Goal: Navigation & Orientation: Find specific page/section

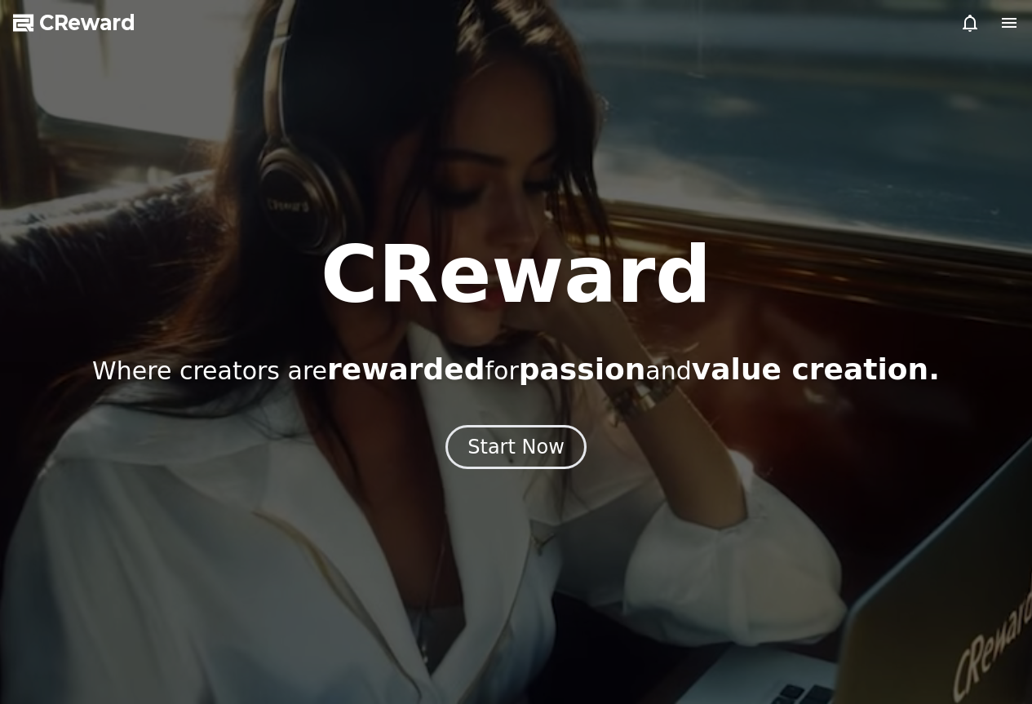
click at [505, 450] on div "Start Now" at bounding box center [516, 447] width 97 height 26
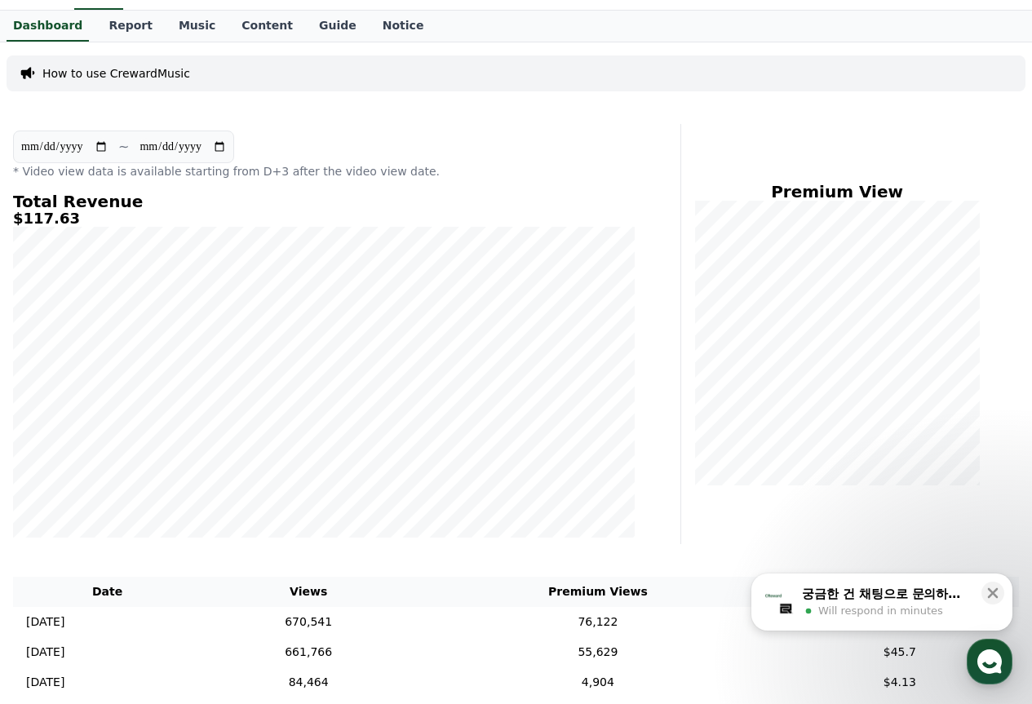
scroll to position [280, 0]
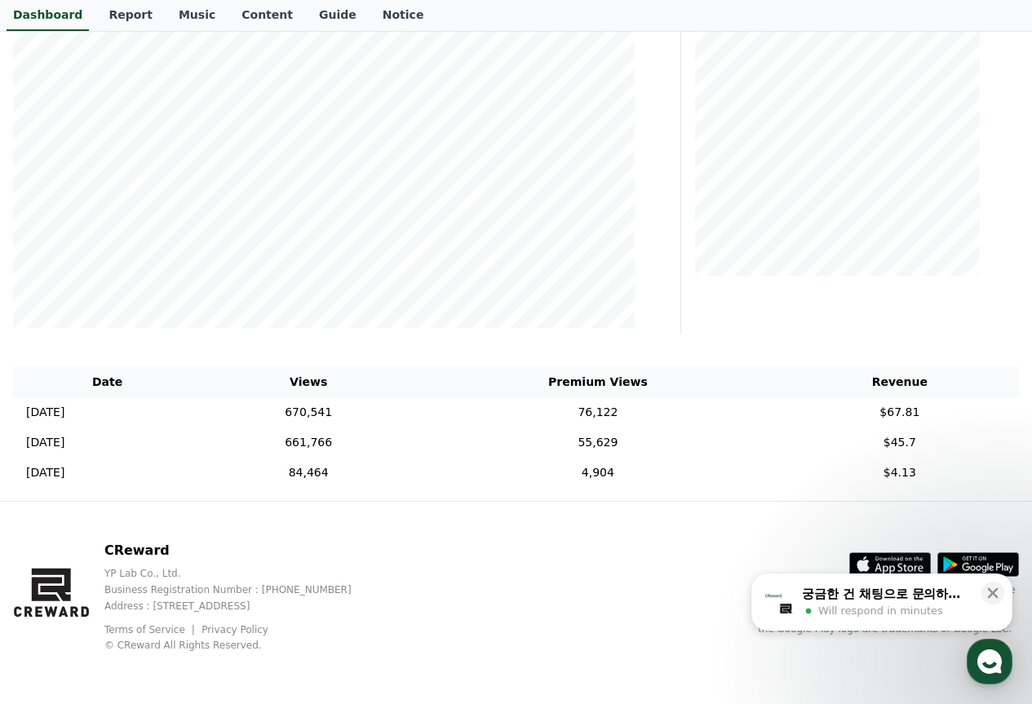
click at [867, 602] on div "궁금한 건 채팅으로 문의하세요 Will respond in minutes" at bounding box center [887, 602] width 173 height 34
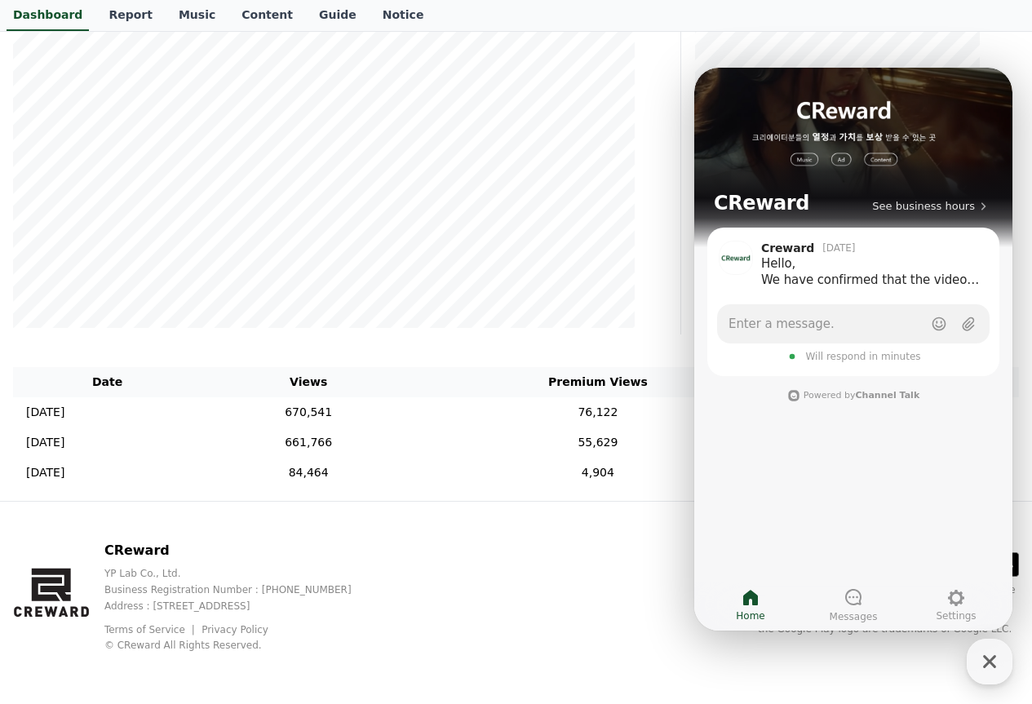
click at [378, 544] on p "CReward" at bounding box center [240, 551] width 273 height 20
click at [559, 414] on td "76,122" at bounding box center [598, 412] width 366 height 30
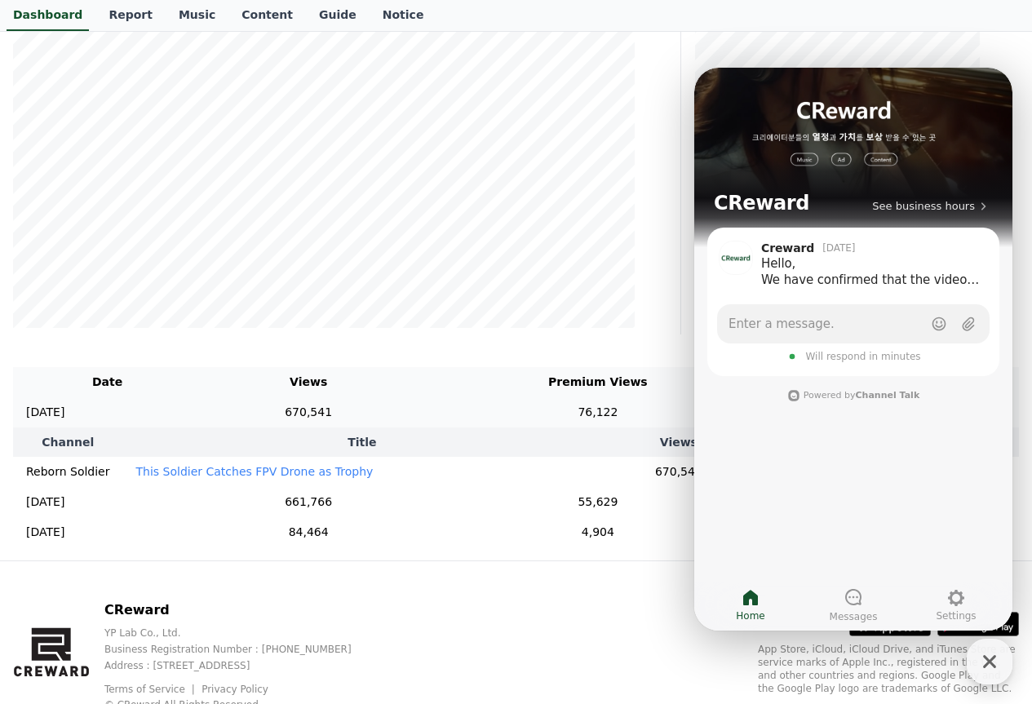
click at [393, 404] on td "670,541" at bounding box center [309, 412] width 214 height 30
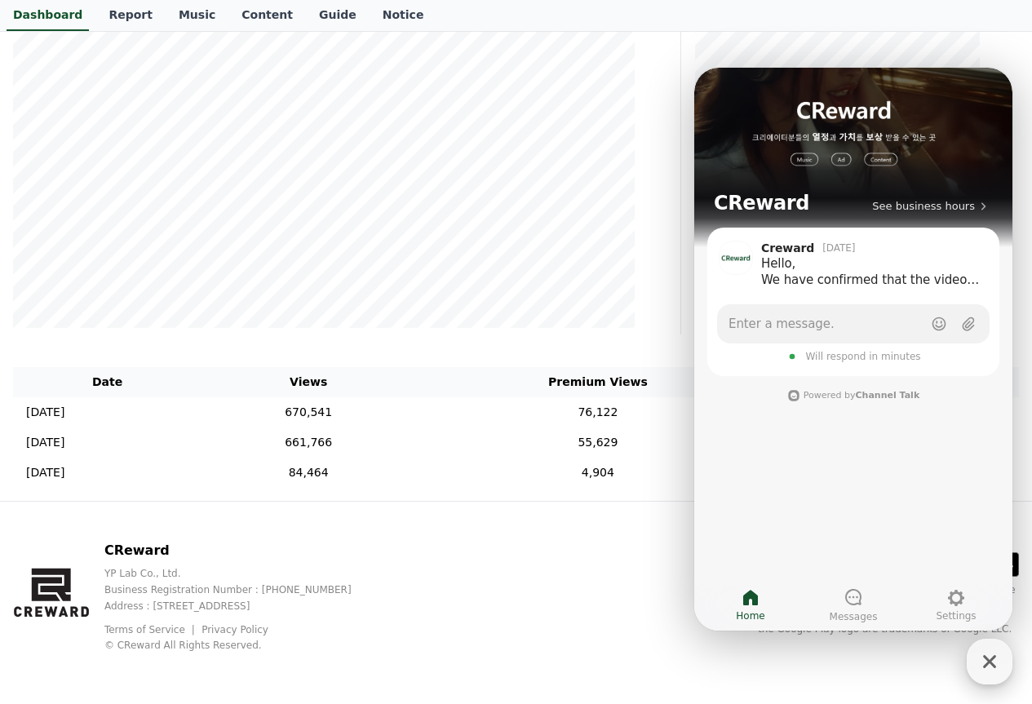
click at [995, 663] on icon "button" at bounding box center [989, 661] width 29 height 29
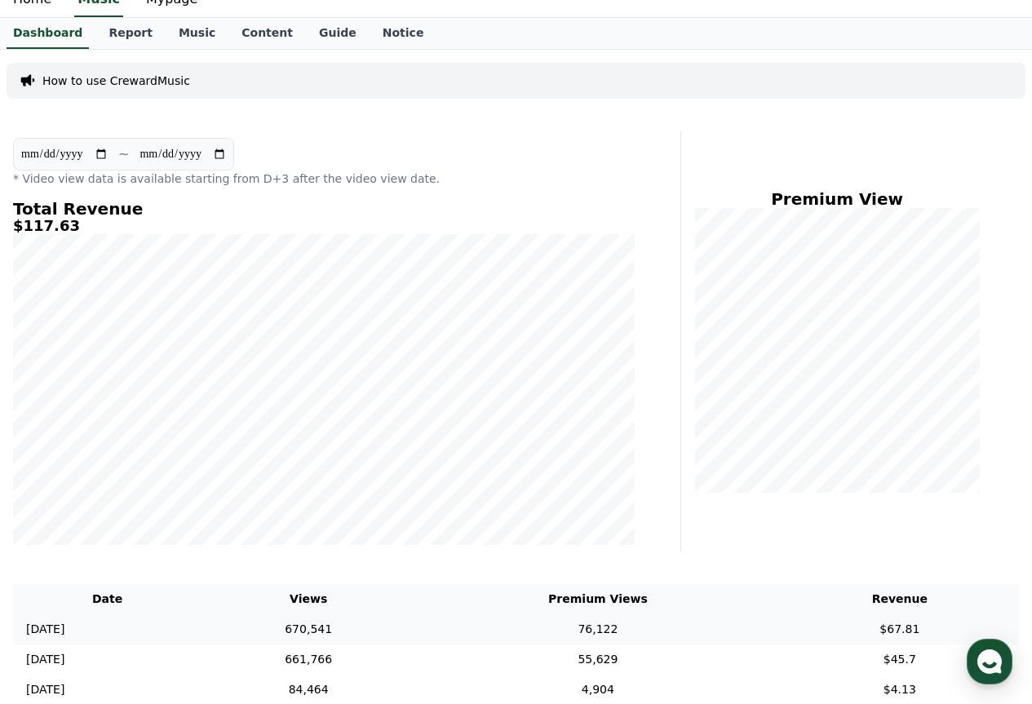
scroll to position [35, 0]
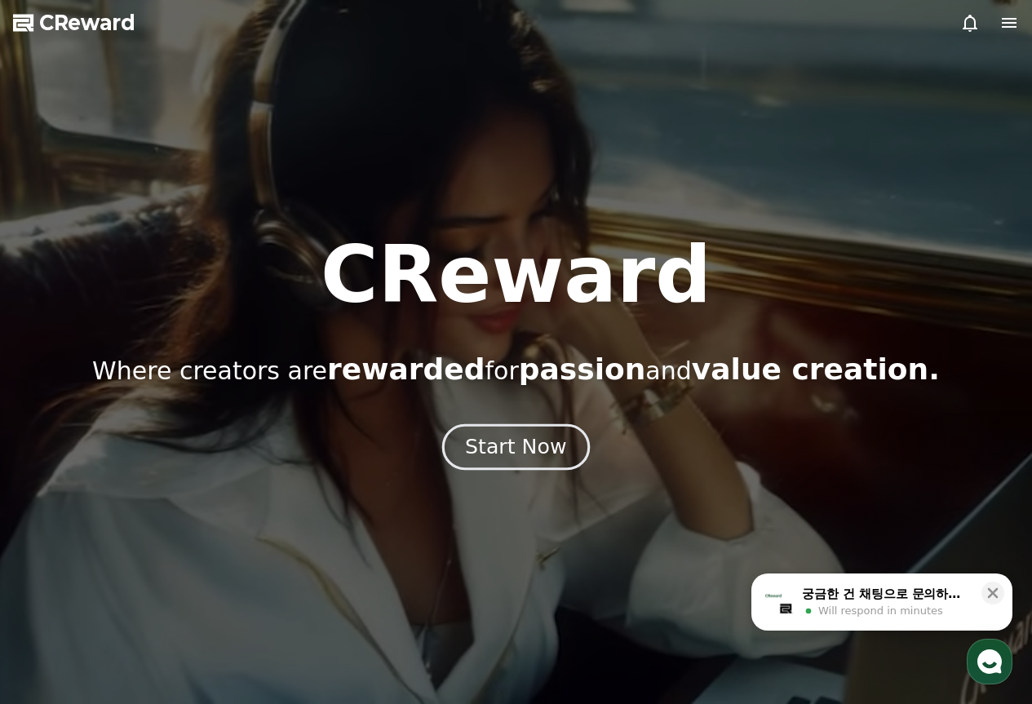
click at [521, 452] on div "Start Now" at bounding box center [515, 447] width 101 height 28
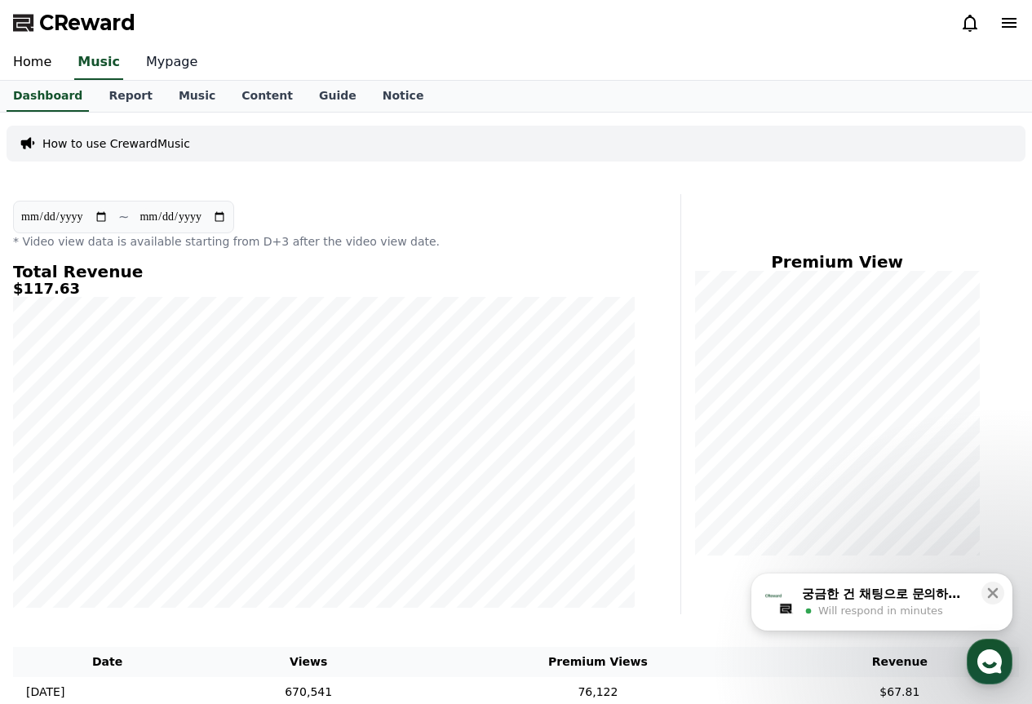
click at [179, 68] on link "Mypage" at bounding box center [172, 63] width 78 height 34
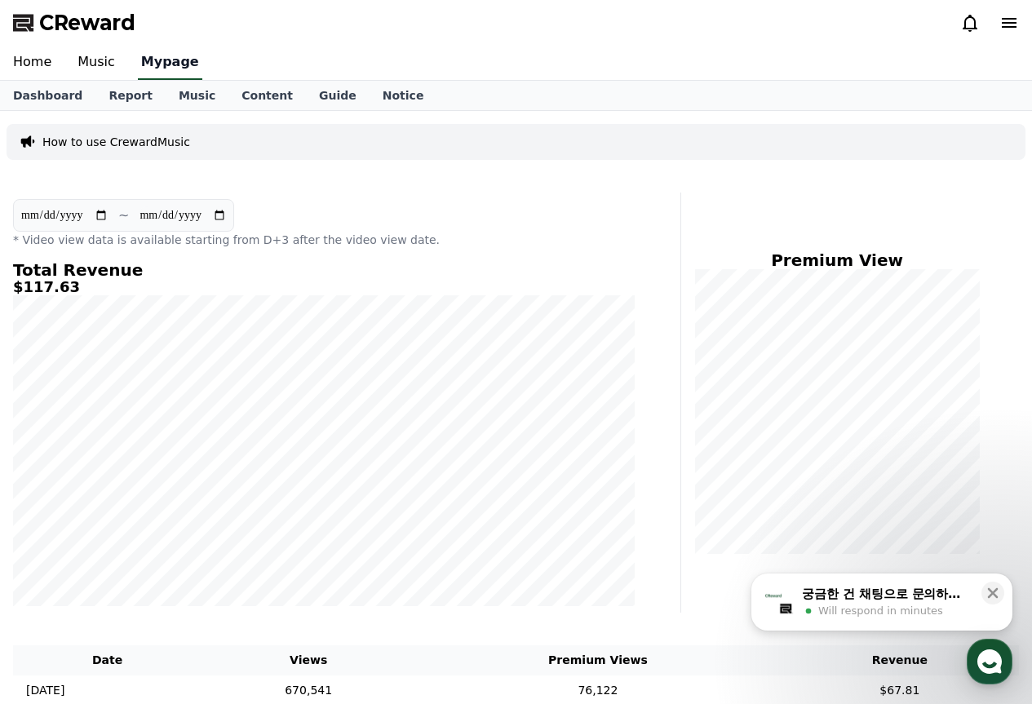
select select "**********"
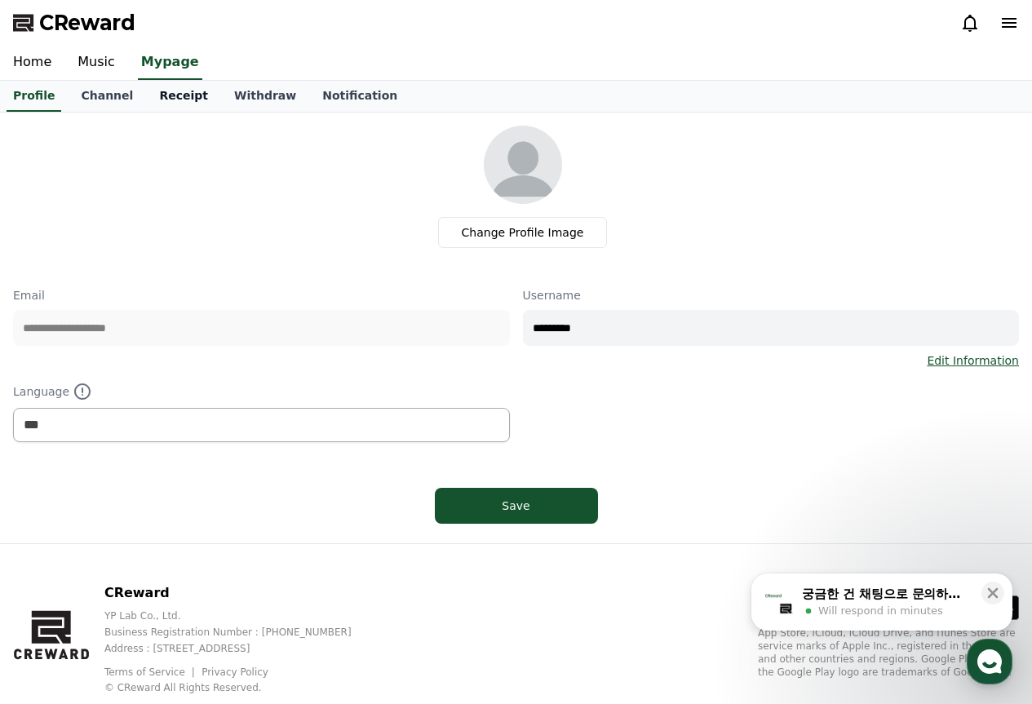
click at [158, 86] on link "Receipt" at bounding box center [183, 96] width 75 height 31
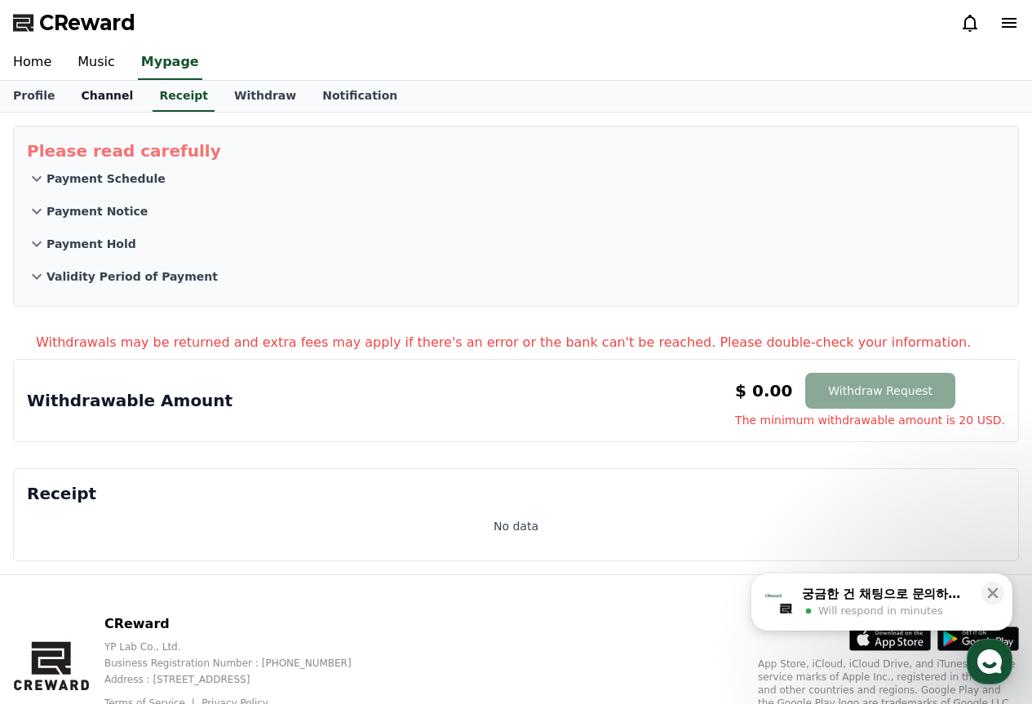
click at [115, 95] on link "Channel" at bounding box center [107, 96] width 78 height 31
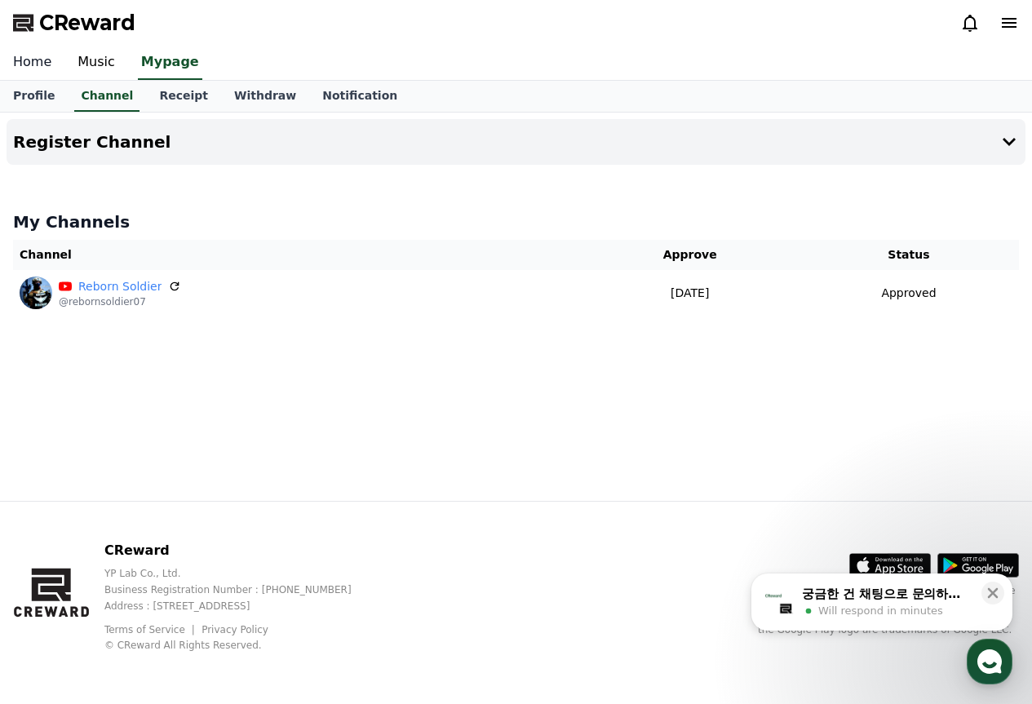
click at [44, 69] on link "Home" at bounding box center [32, 63] width 64 height 34
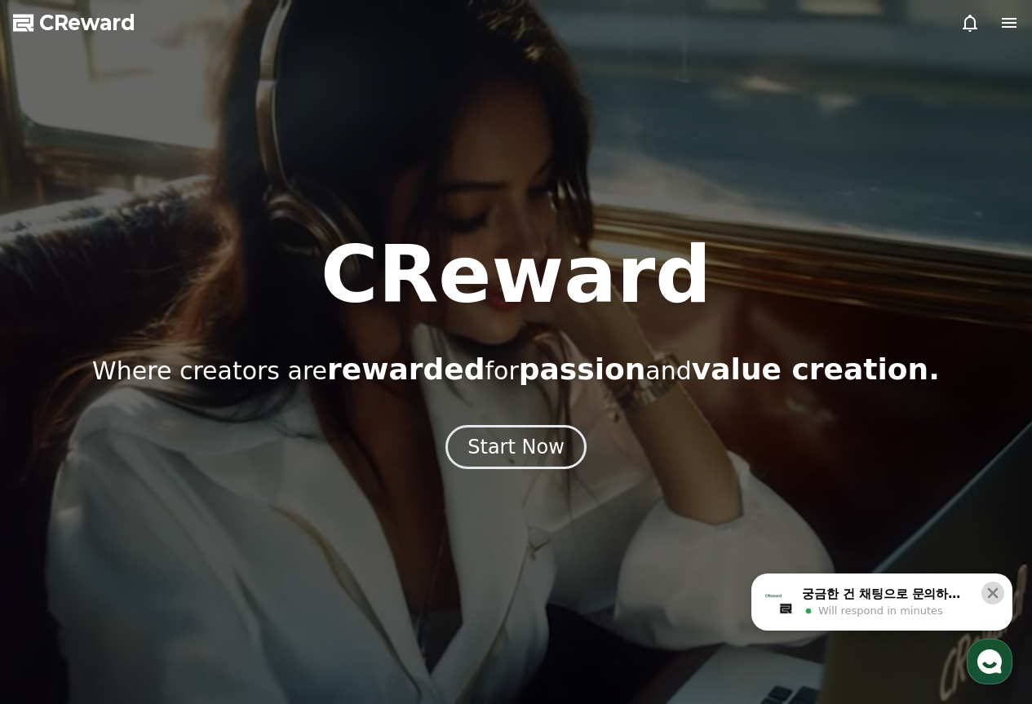
click at [997, 589] on icon at bounding box center [993, 593] width 16 height 16
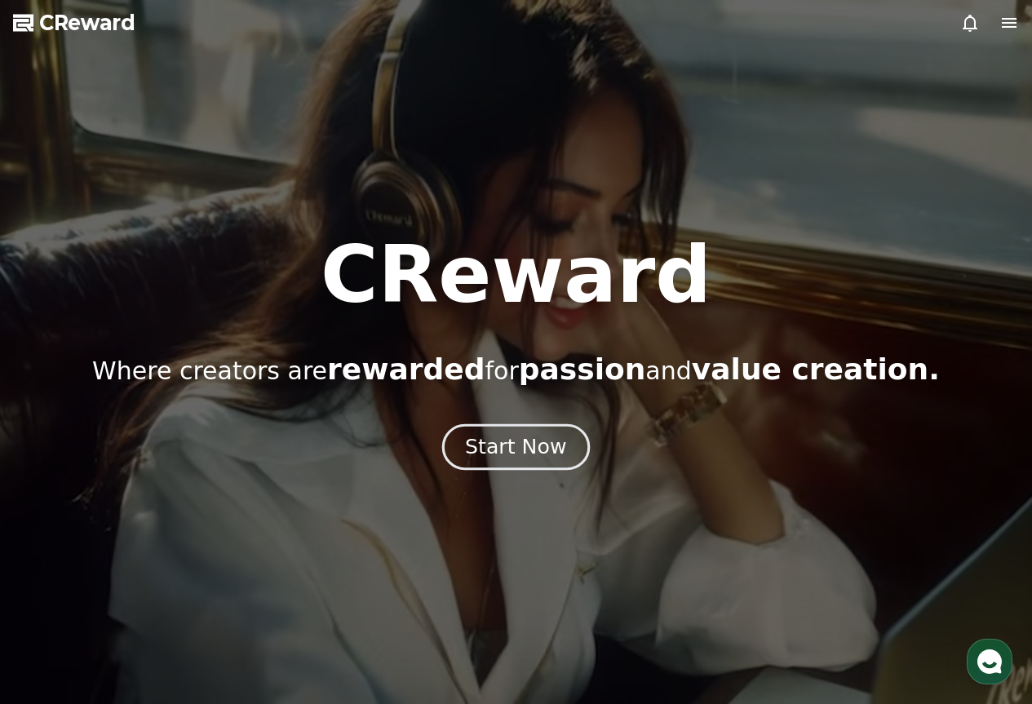
click at [499, 427] on button "Start Now" at bounding box center [516, 447] width 148 height 47
